Goal: Find specific fact: Find specific fact

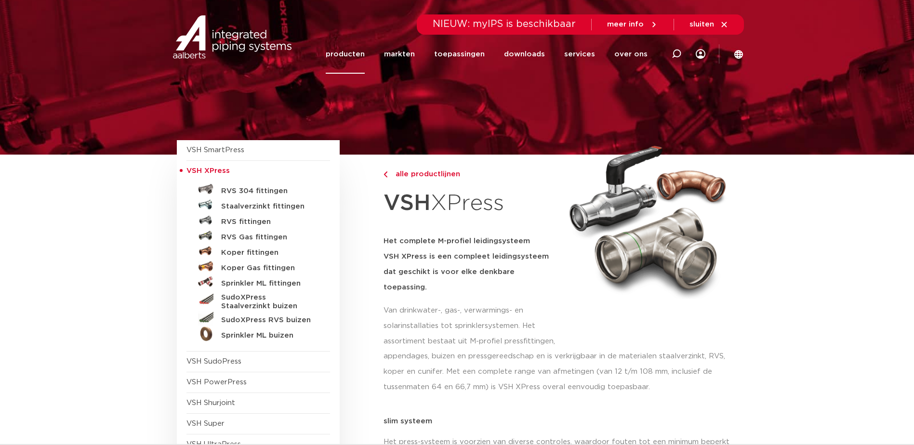
click at [247, 205] on h5 "Staalverzinkt fittingen" at bounding box center [268, 206] width 95 height 9
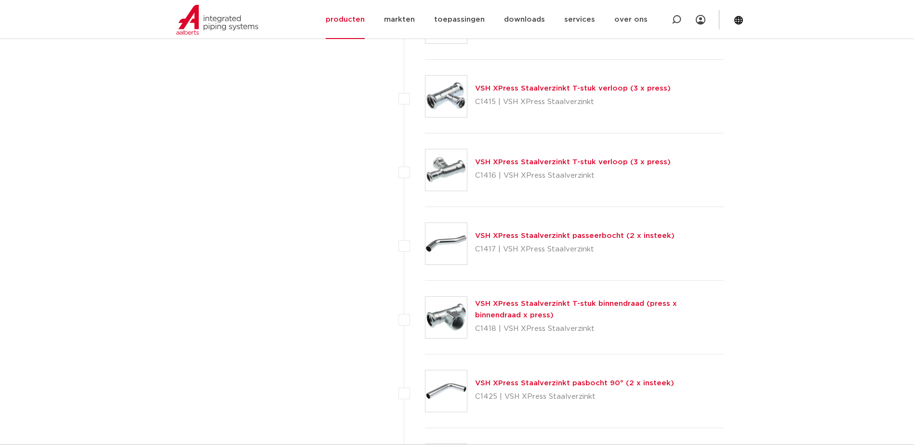
scroll to position [915, 0]
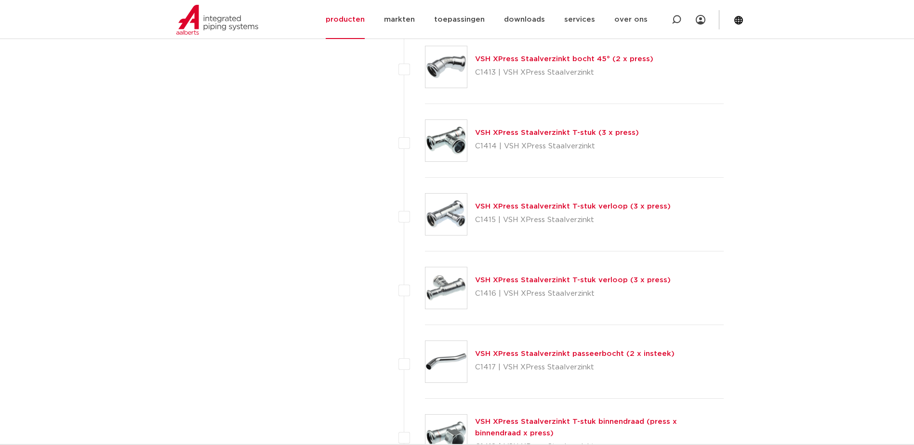
click at [527, 134] on link "VSH XPress Staalverzinkt T-stuk (3 x press)" at bounding box center [557, 132] width 164 height 7
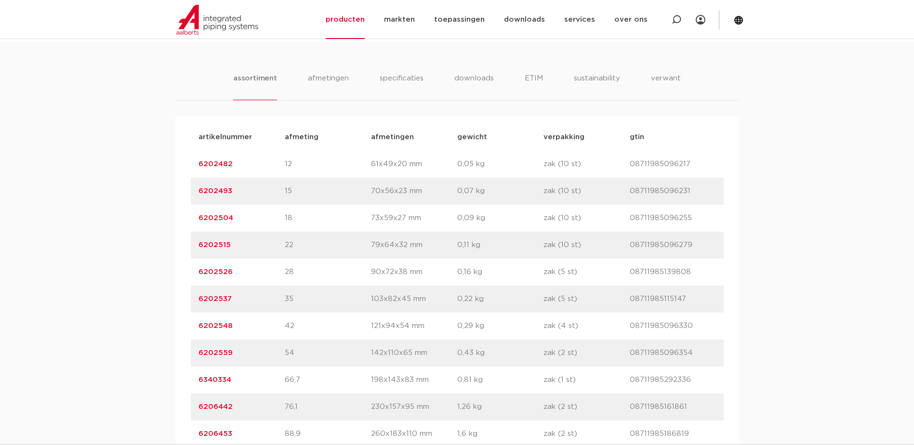
scroll to position [674, 0]
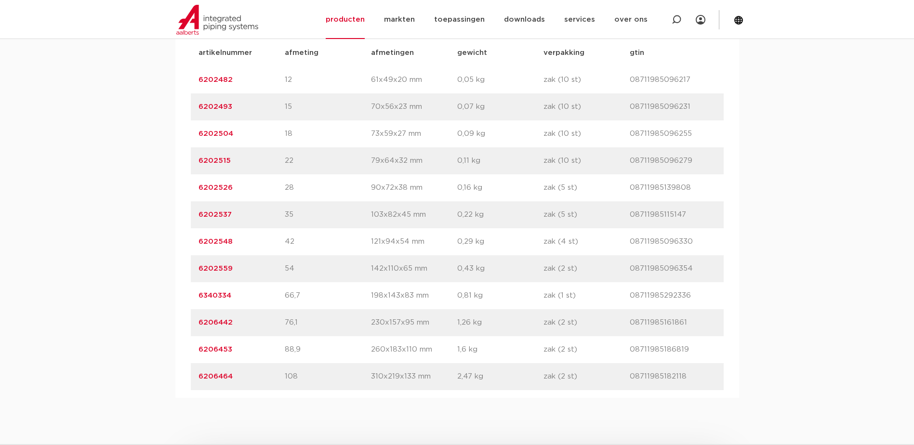
click at [298, 242] on p "42" at bounding box center [328, 242] width 86 height 12
drag, startPoint x: 238, startPoint y: 242, endPoint x: 197, endPoint y: 241, distance: 41.4
click at [197, 241] on div "artikelnummer 6202548 afmeting 42 afmetingen 121x94x54 mm gewicht 0,29 kg verpa…" at bounding box center [457, 241] width 533 height 27
drag, startPoint x: 197, startPoint y: 241, endPoint x: 210, endPoint y: 242, distance: 13.0
copy link "6202548"
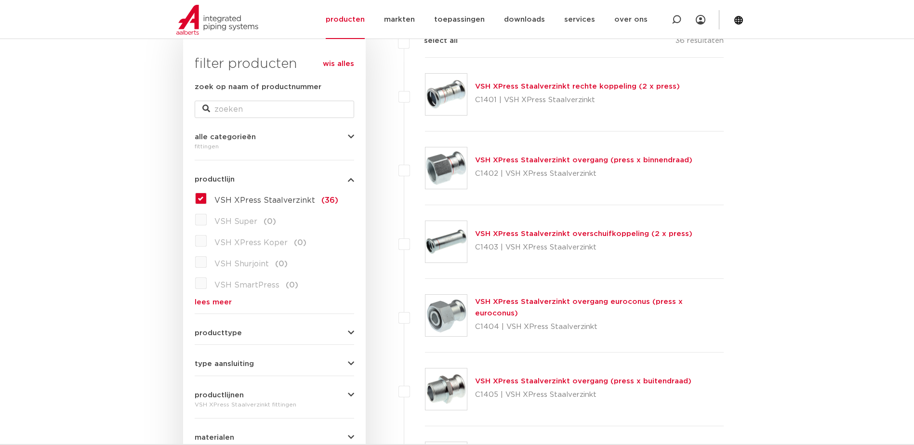
scroll to position [144, 0]
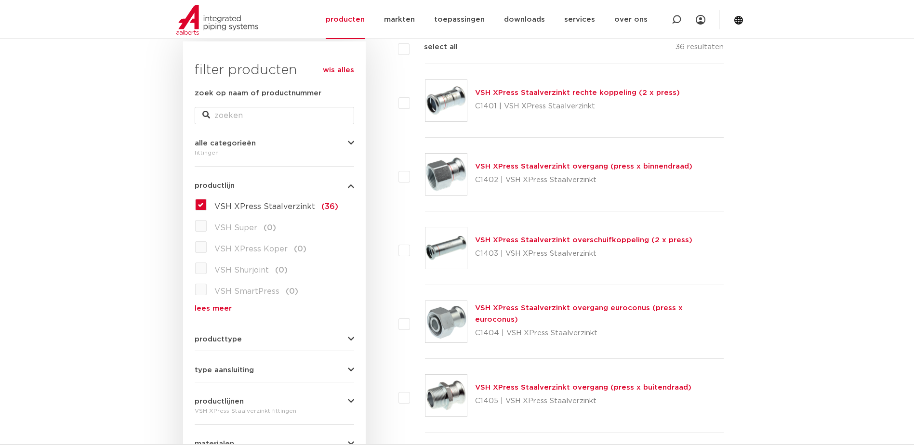
click at [550, 165] on link "VSH XPress Staalverzinkt overgang (press x binnendraad)" at bounding box center [583, 166] width 217 height 7
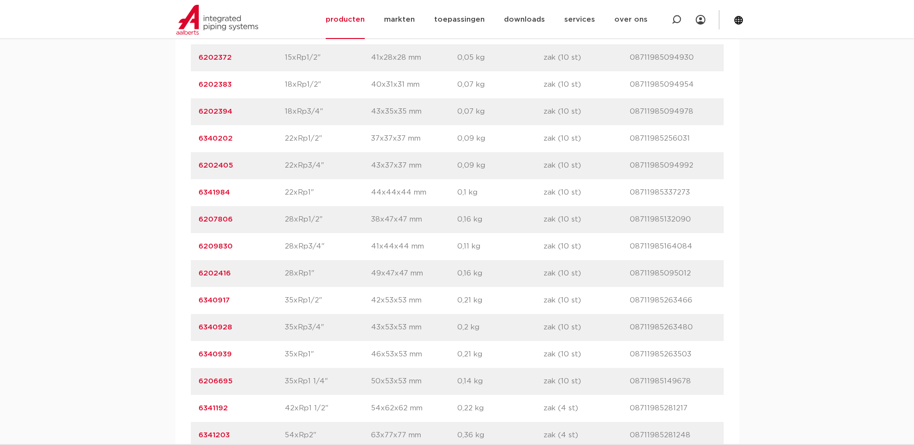
scroll to position [771, 0]
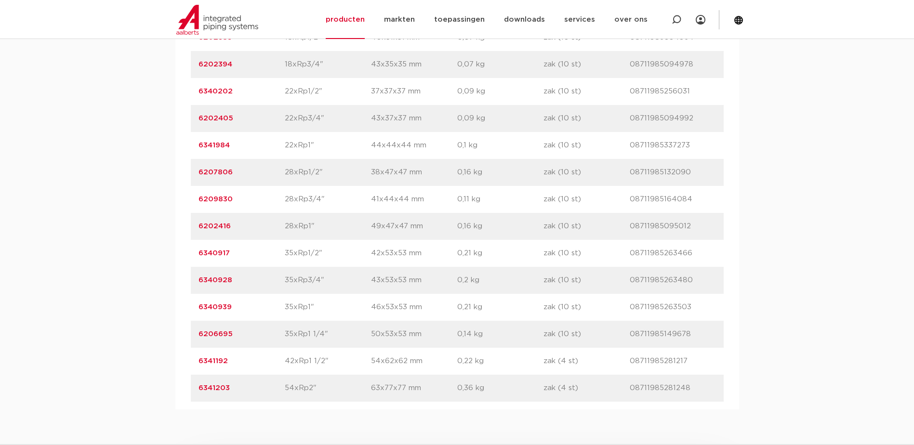
drag, startPoint x: 228, startPoint y: 362, endPoint x: 192, endPoint y: 362, distance: 36.1
click at [192, 362] on div "artikelnummer 6341192 afmeting 42xRp1 1/2" [GEOGRAPHIC_DATA] 54x62x62 mm gewich…" at bounding box center [457, 361] width 533 height 27
drag, startPoint x: 192, startPoint y: 362, endPoint x: 212, endPoint y: 362, distance: 20.2
copy link "6341192"
